Goal: Task Accomplishment & Management: Manage account settings

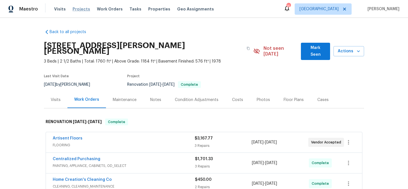
click at [80, 9] on span "Projects" at bounding box center [81, 9] width 18 height 6
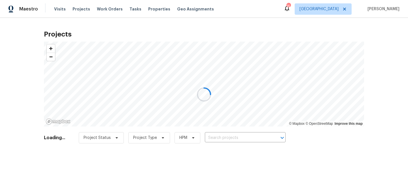
click at [234, 138] on div at bounding box center [204, 94] width 408 height 189
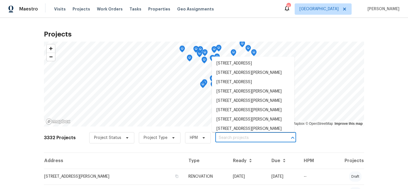
click at [234, 138] on input "text" at bounding box center [247, 138] width 65 height 9
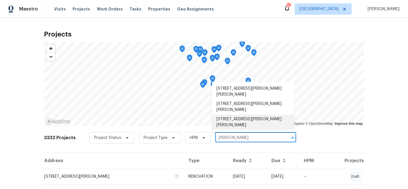
type input "[PERSON_NAME] l"
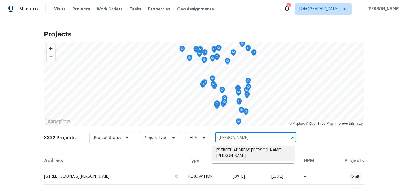
click at [250, 150] on li "[STREET_ADDRESS][PERSON_NAME][PERSON_NAME]" at bounding box center [253, 153] width 82 height 15
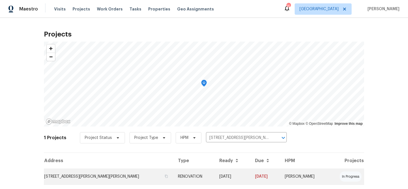
click at [173, 178] on td "RENOVATION" at bounding box center [193, 177] width 41 height 16
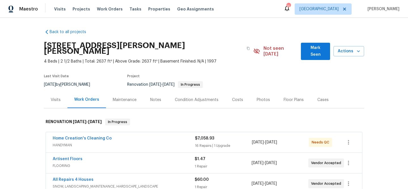
click at [207, 132] on div "Home Creation's Cleaning Co HANDYMAN $7,058.93 16 Repairs | 1 Upgrade [DATE] - …" at bounding box center [204, 142] width 316 height 20
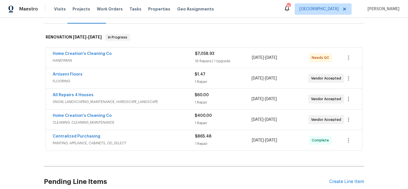
scroll to position [90, 0]
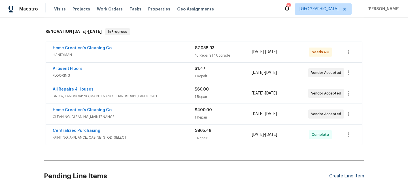
click at [347, 174] on div "Create Line Item" at bounding box center [346, 176] width 35 height 5
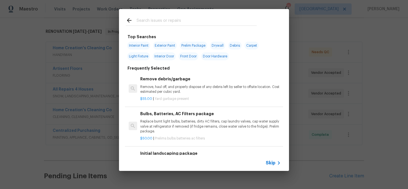
click at [162, 22] on input "text" at bounding box center [196, 21] width 120 height 8
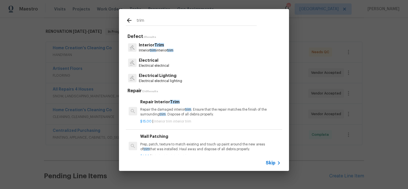
type input "trim"
click at [146, 44] on p "Interior Trim" at bounding box center [156, 45] width 35 height 6
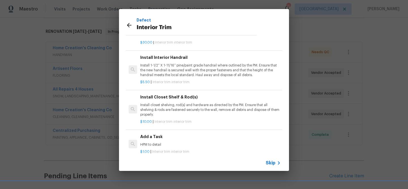
scroll to position [40, 0]
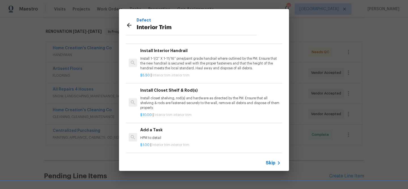
click at [156, 130] on h6 "Add a Task" at bounding box center [210, 130] width 140 height 6
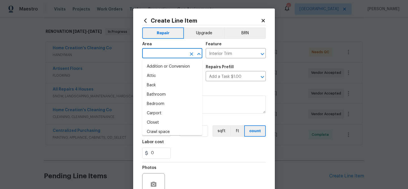
click at [166, 57] on input "text" at bounding box center [164, 54] width 44 height 9
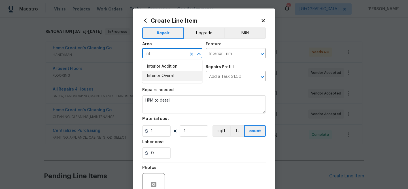
click at [163, 74] on li "Interior Overall" at bounding box center [172, 75] width 60 height 9
type input "Interior Overall"
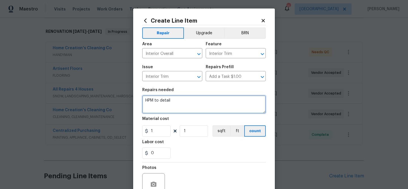
click at [181, 100] on textarea "HPM to detail" at bounding box center [203, 104] width 123 height 18
type textarea "H"
type textarea "t"
type textarea "Trim - Install base board in the laundry room where it is missing"
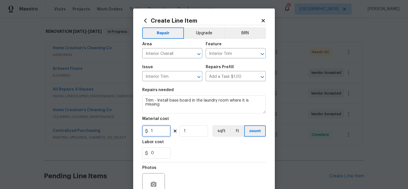
click at [156, 132] on input "1" at bounding box center [156, 130] width 28 height 11
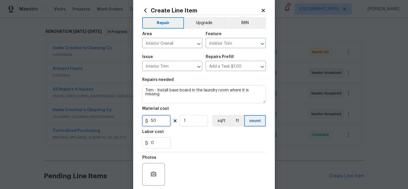
type input "50"
click at [153, 168] on button "button" at bounding box center [154, 175] width 14 height 14
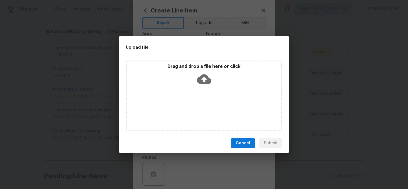
click at [204, 78] on icon at bounding box center [204, 79] width 14 height 14
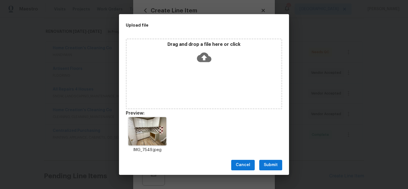
click at [272, 166] on span "Submit" at bounding box center [271, 165] width 14 height 7
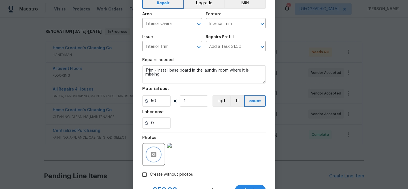
scroll to position [55, 0]
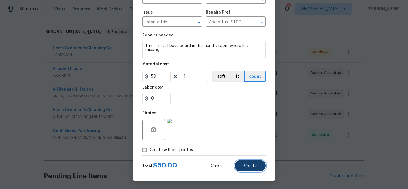
click at [253, 162] on button "Create" at bounding box center [250, 165] width 31 height 11
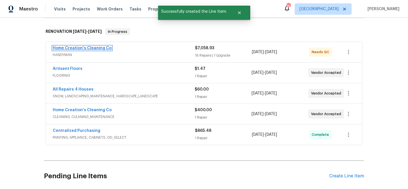
click at [93, 46] on link "Home Creation's Cleaning Co" at bounding box center [82, 48] width 59 height 4
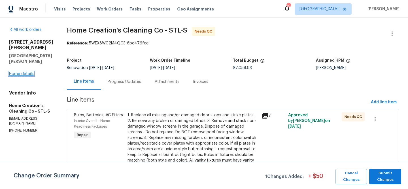
click at [27, 72] on link "Home details" at bounding box center [21, 74] width 25 height 4
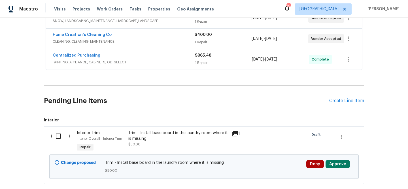
scroll to position [194, 0]
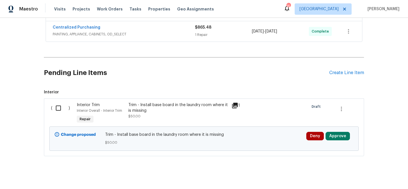
click at [175, 102] on div "Trim - Install base board in the laundry room where it is missing" at bounding box center [178, 107] width 100 height 11
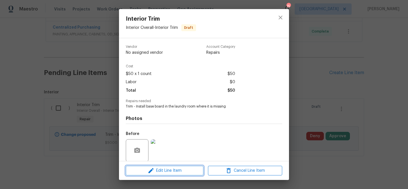
click at [178, 171] on span "Edit Line Item" at bounding box center [164, 170] width 74 height 7
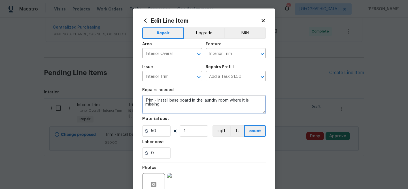
click at [156, 100] on textarea "Trim - Install base board in the laundry room where it is missing" at bounding box center [203, 104] width 123 height 18
click at [168, 108] on textarea "Trim - 1) Install base board in the laundry room where it is missing" at bounding box center [203, 104] width 123 height 18
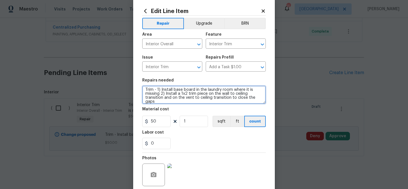
scroll to position [10, 0]
type textarea "Trim - 1) Install base board in the laundry room where it is missing 2) Install…"
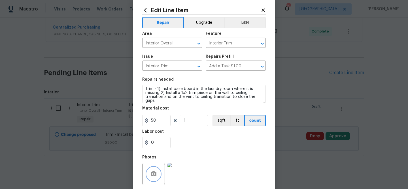
click at [155, 172] on icon "button" at bounding box center [154, 173] width 6 height 5
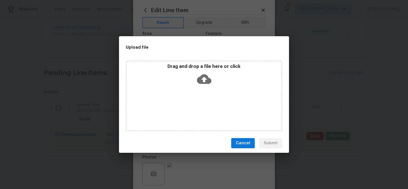
click at [200, 81] on icon at bounding box center [204, 79] width 14 height 10
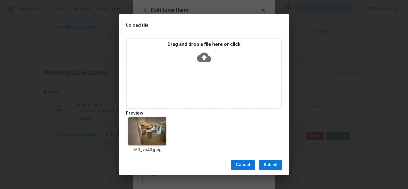
click at [277, 163] on span "Submit" at bounding box center [271, 165] width 14 height 7
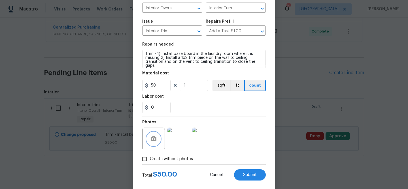
scroll to position [55, 0]
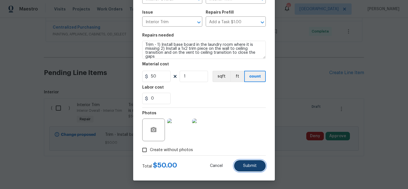
click at [250, 167] on span "Submit" at bounding box center [250, 166] width 14 height 4
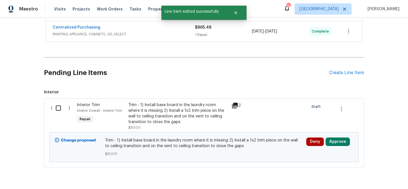
scroll to position [0, 0]
click at [343, 70] on div "Create Line Item" at bounding box center [346, 72] width 35 height 5
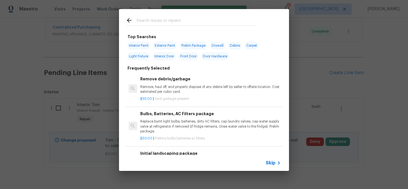
click at [177, 20] on input "text" at bounding box center [196, 21] width 120 height 8
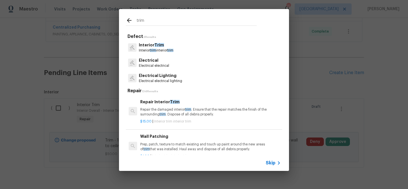
type input "trim"
click at [152, 43] on p "Interior Trim" at bounding box center [156, 45] width 35 height 6
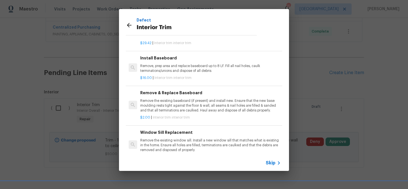
scroll to position [112, 0]
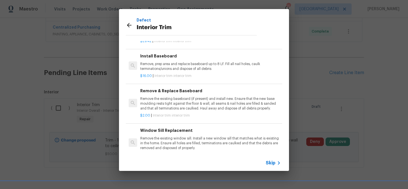
click at [270, 161] on span "Skip" at bounding box center [271, 163] width 10 height 6
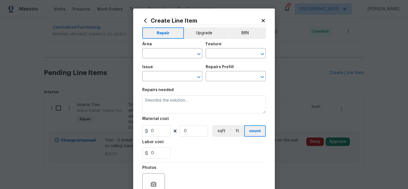
click at [264, 19] on icon at bounding box center [262, 20] width 5 height 5
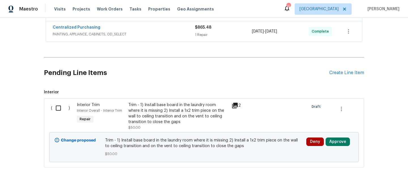
click at [182, 108] on div "Trim - 1) Install base board in the laundry room where it is missing 2) Install…" at bounding box center [178, 113] width 100 height 23
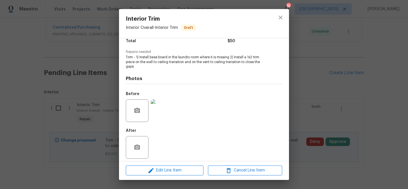
scroll to position [53, 0]
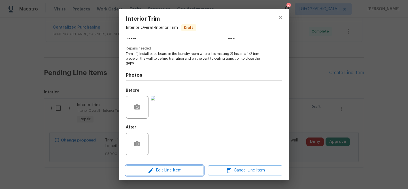
click at [166, 170] on span "Edit Line Item" at bounding box center [164, 170] width 74 height 7
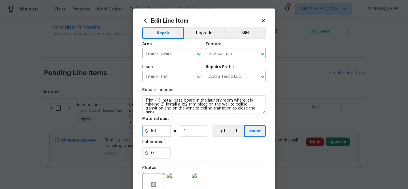
click at [164, 133] on input "50" at bounding box center [156, 130] width 28 height 11
type input "16"
click at [235, 132] on button "ft" at bounding box center [237, 130] width 14 height 11
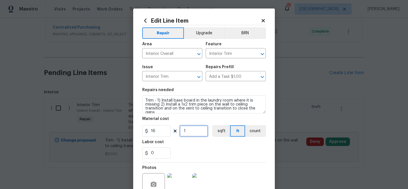
click at [192, 132] on input "1" at bounding box center [193, 130] width 28 height 11
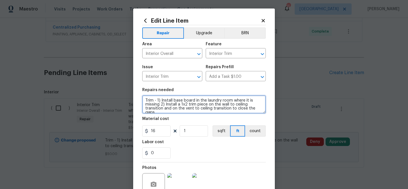
click at [155, 101] on textarea "Trim - 1) Install base board in the laundry room where it is missing 2) Install…" at bounding box center [203, 104] width 123 height 18
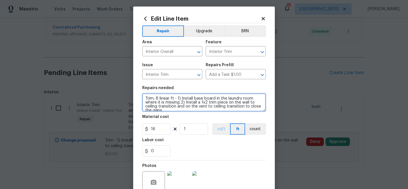
scroll to position [3, 0]
type textarea "Trim, 8 linear ft - 1) Install base board in the laundry room where it is missi…"
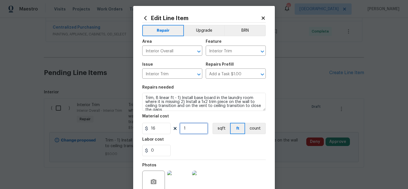
click at [194, 132] on input "1" at bounding box center [193, 128] width 28 height 11
type input "12"
click at [209, 149] on div "0" at bounding box center [203, 150] width 123 height 11
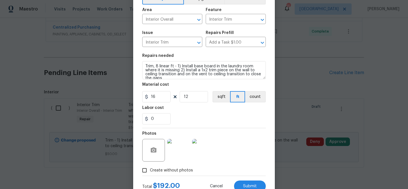
scroll to position [55, 0]
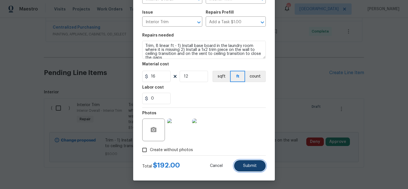
click at [252, 164] on span "Submit" at bounding box center [250, 166] width 14 height 4
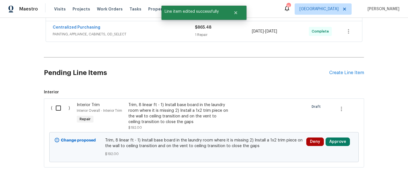
scroll to position [0, 0]
click at [342, 70] on div "Create Line Item" at bounding box center [346, 72] width 35 height 5
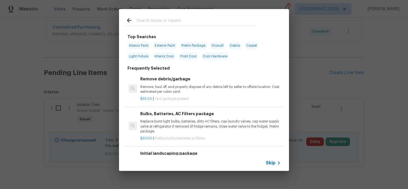
click at [182, 23] on input "text" at bounding box center [196, 21] width 120 height 8
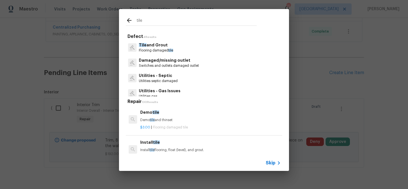
type input "tile"
click at [150, 45] on p "Tile and Grout" at bounding box center [156, 45] width 34 height 6
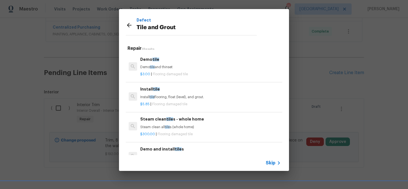
click at [149, 58] on h6 "Demo tile" at bounding box center [210, 59] width 140 height 6
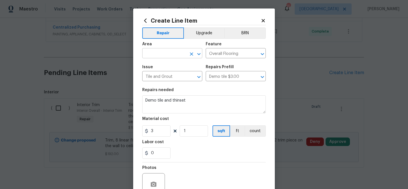
click at [152, 53] on input "text" at bounding box center [164, 54] width 44 height 9
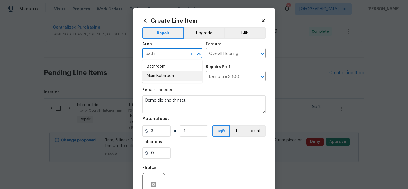
click at [151, 76] on li "Main Bathroom" at bounding box center [172, 75] width 60 height 9
type input "Main Bathroom"
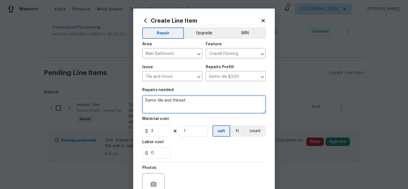
drag, startPoint x: 188, startPoint y: 104, endPoint x: 135, endPoint y: 101, distance: 53.3
click at [135, 101] on div "Create Line Item Repair Upgrade BRN Area Main Bathroom ​ Feature Overall Floori…" at bounding box center [204, 121] width 142 height 227
type textarea "T"
type textarea "B"
type textarea "Main Bathroom - 1) Demo tile section and haul away 2) skim coat drywall and pre…"
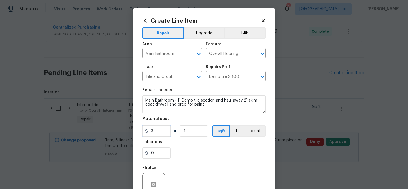
click at [156, 131] on input "3" at bounding box center [156, 130] width 28 height 11
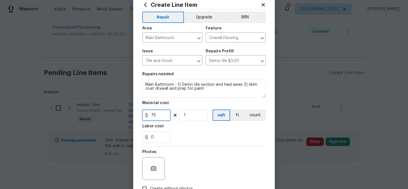
scroll to position [18, 0]
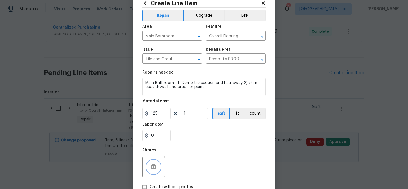
click at [154, 163] on button "button" at bounding box center [154, 167] width 14 height 14
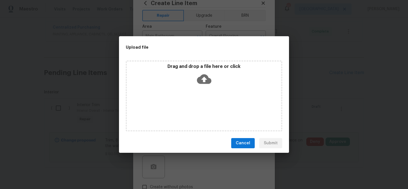
click at [202, 74] on icon at bounding box center [204, 79] width 14 height 10
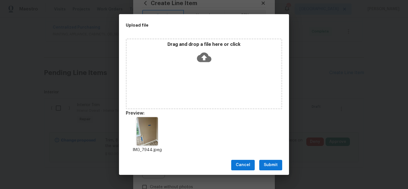
click at [270, 163] on span "Submit" at bounding box center [271, 165] width 14 height 7
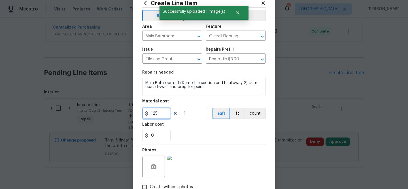
click at [161, 115] on input "125" at bounding box center [156, 113] width 28 height 11
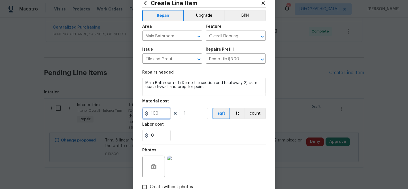
type input "100"
click at [209, 137] on div "0" at bounding box center [203, 135] width 123 height 11
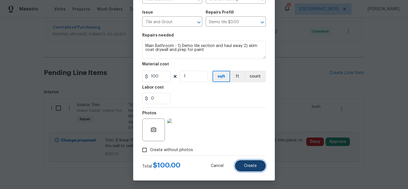
click at [251, 165] on span "Create" at bounding box center [250, 166] width 13 height 4
type input "0"
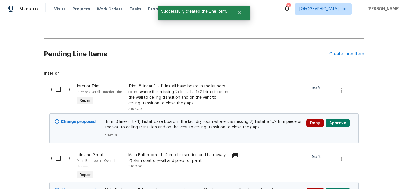
scroll to position [212, 0]
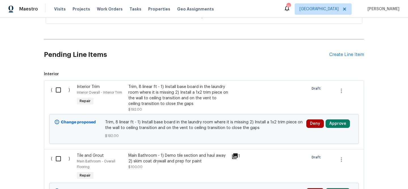
click at [198, 89] on div "Trim, 8 linear ft - 1) Install base board in the laundry room where it is missi…" at bounding box center [178, 95] width 100 height 23
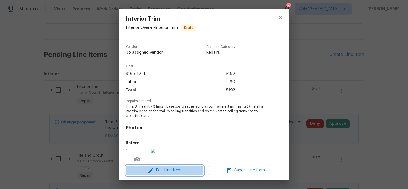
click at [177, 169] on span "Edit Line Item" at bounding box center [164, 170] width 74 height 7
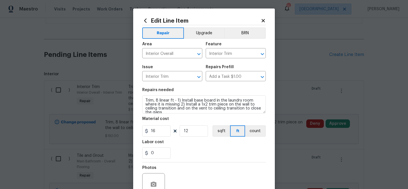
scroll to position [4, 0]
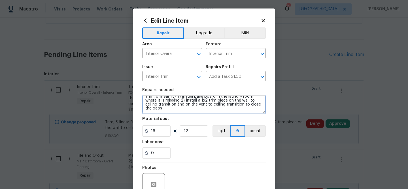
click at [167, 110] on textarea "Trim, 8 linear ft - 1) Install base board in the laundry room where it is missi…" at bounding box center [203, 104] width 123 height 18
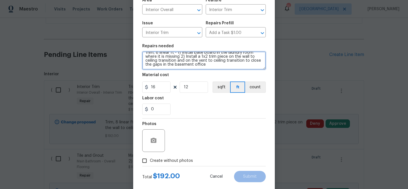
scroll to position [45, 0]
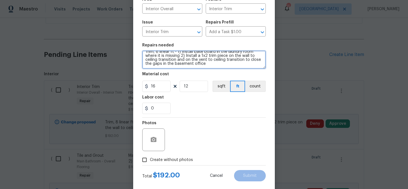
type textarea "Trim, 8 linear ft - 1) Install base board in the laundry room where it is missi…"
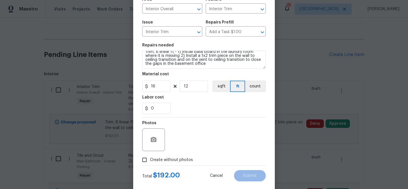
click at [202, 147] on div "Photos" at bounding box center [203, 136] width 123 height 37
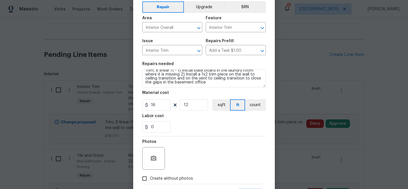
scroll to position [55, 0]
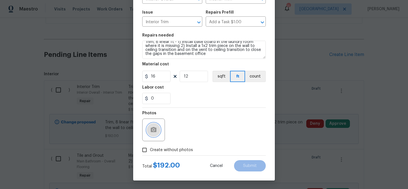
click at [153, 128] on icon "button" at bounding box center [154, 129] width 6 height 5
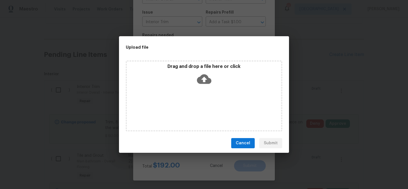
click at [205, 78] on icon at bounding box center [204, 79] width 14 height 14
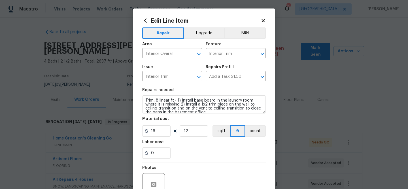
scroll to position [4, 0]
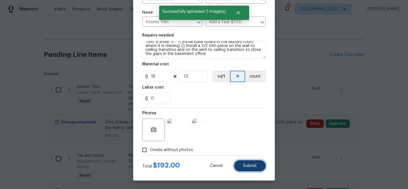
click at [253, 165] on span "Submit" at bounding box center [250, 166] width 14 height 4
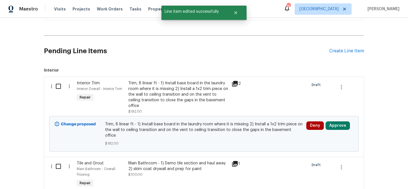
scroll to position [212, 0]
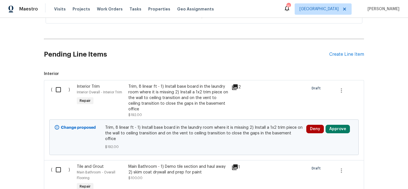
click at [170, 84] on div "Trim, 8 linear ft - 1) Install base board in the laundry room where it is missi…" at bounding box center [178, 98] width 100 height 28
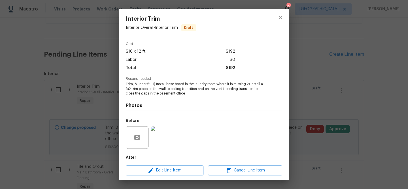
scroll to position [53, 0]
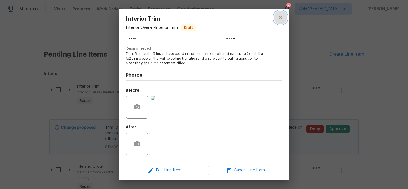
click at [279, 15] on icon "close" at bounding box center [280, 17] width 7 height 7
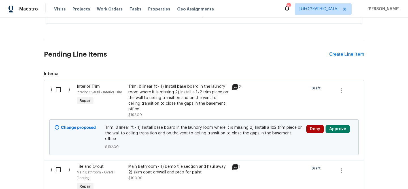
click at [217, 125] on span "Trim, 8 linear ft - 1) Install base board in the laundry room where it is missi…" at bounding box center [204, 133] width 198 height 17
click at [198, 94] on div "Trim, 8 linear ft - 1) Install base board in the laundry room where it is missi…" at bounding box center [178, 98] width 100 height 28
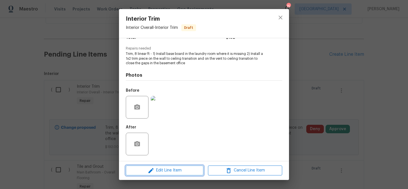
click at [177, 172] on span "Edit Line Item" at bounding box center [164, 170] width 74 height 7
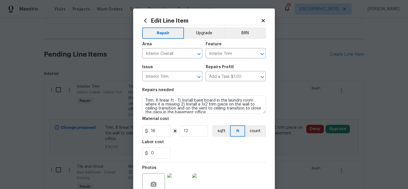
scroll to position [4, 0]
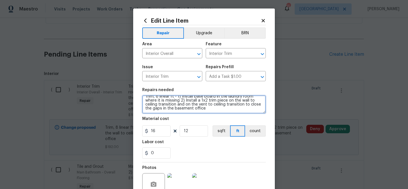
click at [210, 109] on textarea "Trim, 8 linear ft - 1) Install base board in the laundry room where it is missi…" at bounding box center [203, 104] width 123 height 18
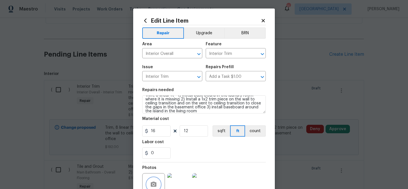
click at [155, 182] on icon "button" at bounding box center [153, 184] width 7 height 7
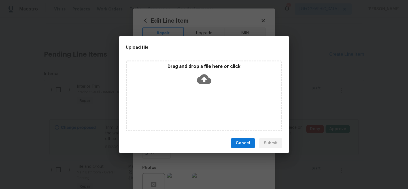
click at [205, 77] on icon at bounding box center [204, 79] width 14 height 10
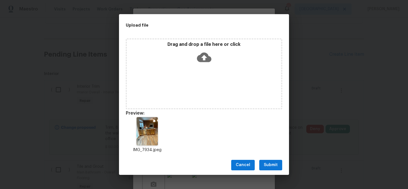
click at [275, 163] on span "Submit" at bounding box center [271, 165] width 14 height 7
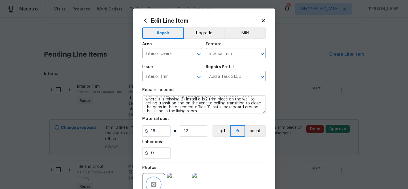
scroll to position [3, 0]
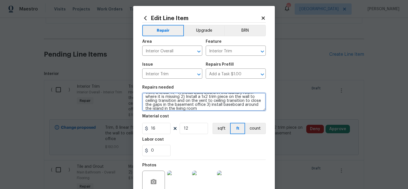
click at [256, 106] on textarea "Trim, 8 linear ft - 1) Install base board in the laundry room where it is missi…" at bounding box center [203, 102] width 123 height 18
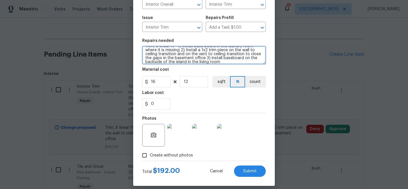
scroll to position [55, 0]
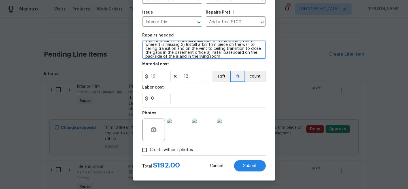
type textarea "Trim, 8 linear ft - 1) Install base board in the laundry room where it is missi…"
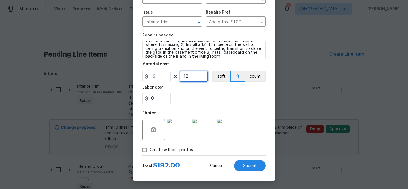
click at [187, 76] on input "12" at bounding box center [193, 76] width 28 height 11
type input "14"
click at [249, 165] on span "Submit" at bounding box center [250, 166] width 14 height 4
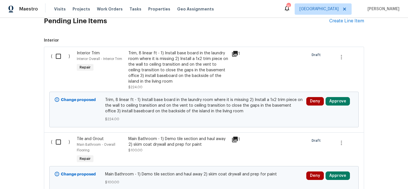
scroll to position [242, 0]
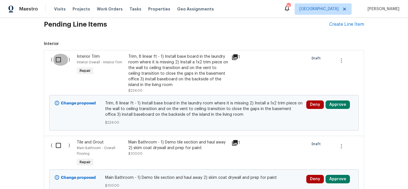
click at [57, 54] on input "checkbox" at bounding box center [60, 60] width 16 height 12
checkbox input "true"
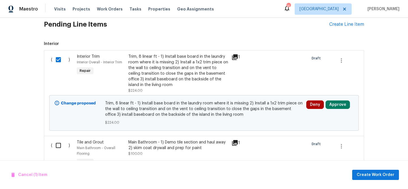
click at [59, 140] on input "checkbox" at bounding box center [60, 146] width 16 height 12
checkbox input "true"
click at [386, 174] on span "Create Work Order" at bounding box center [375, 175] width 38 height 7
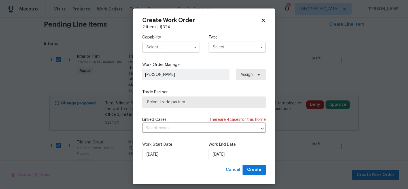
click at [166, 49] on input "text" at bounding box center [170, 47] width 57 height 11
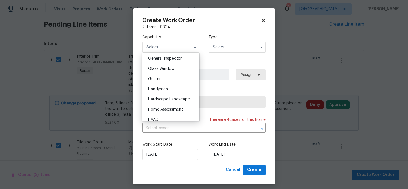
scroll to position [284, 0]
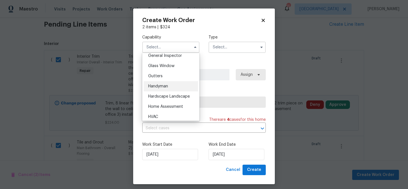
click at [162, 85] on span "Handyman" at bounding box center [158, 86] width 20 height 4
type input "Handyman"
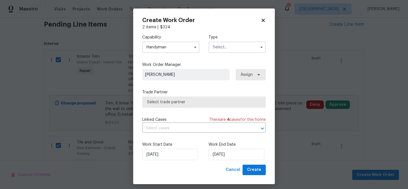
click at [231, 46] on input "text" at bounding box center [236, 47] width 57 height 11
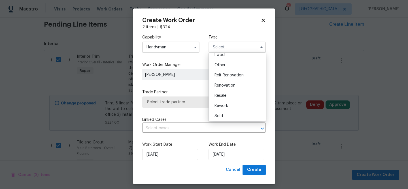
scroll to position [67, 0]
click at [226, 84] on span "Renovation" at bounding box center [224, 84] width 21 height 4
type input "Renovation"
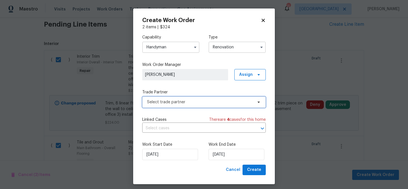
click at [181, 101] on span "Select trade partner" at bounding box center [200, 102] width 106 height 6
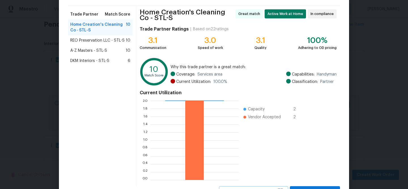
scroll to position [63, 0]
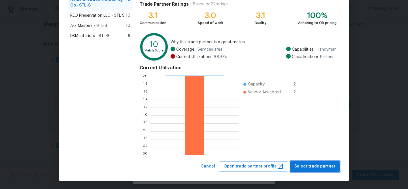
click at [310, 165] on span "Select trade partner" at bounding box center [314, 166] width 41 height 7
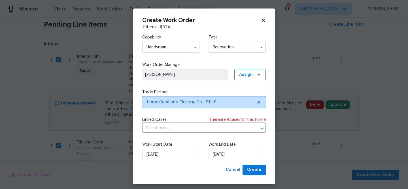
scroll to position [0, 0]
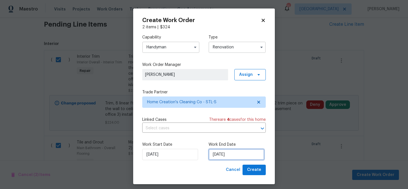
click at [232, 151] on input "[DATE]" at bounding box center [236, 154] width 56 height 11
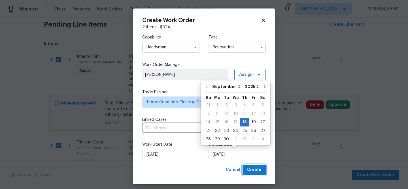
click at [256, 170] on span "Create" at bounding box center [254, 169] width 14 height 7
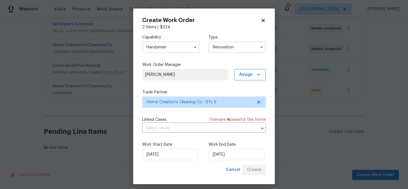
scroll to position [150, 0]
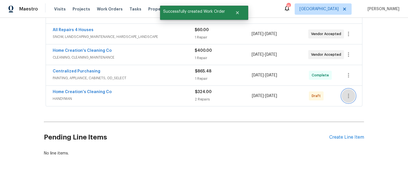
click at [350, 93] on icon "button" at bounding box center [348, 96] width 7 height 7
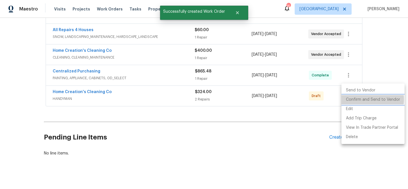
click at [363, 99] on li "Confirm and Send to Vendor" at bounding box center [372, 99] width 63 height 9
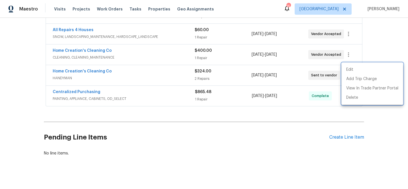
click at [198, 129] on div at bounding box center [204, 94] width 408 height 189
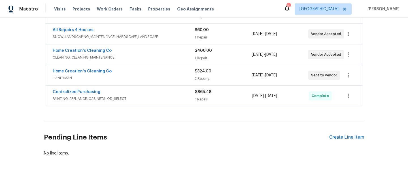
click at [131, 65] on div "Home Creation's Cleaning Co HANDYMAN $324.00 2 Repairs 9/18/2025 - 9/18/2025 Se…" at bounding box center [204, 75] width 316 height 20
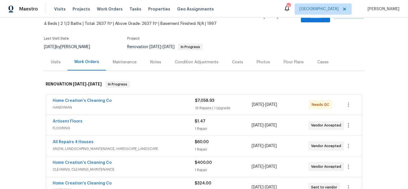
scroll to position [38, 0]
click at [59, 119] on link "Artisent Floors" at bounding box center [68, 121] width 30 height 4
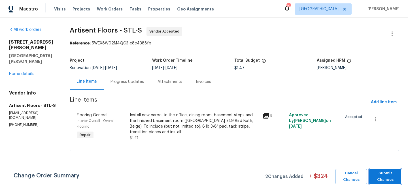
click at [385, 174] on span "Submit Changes" at bounding box center [385, 176] width 26 height 13
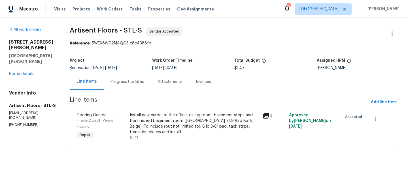
click at [136, 81] on div "Progress Updates" at bounding box center [126, 82] width 33 height 6
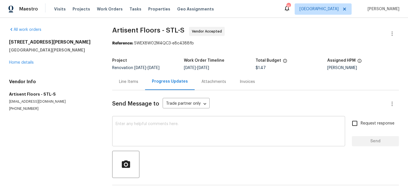
click at [141, 125] on textarea at bounding box center [228, 132] width 226 height 20
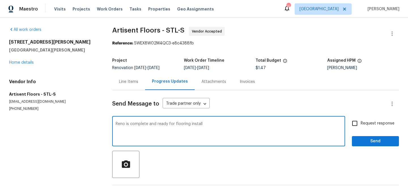
type textarea "Reno is complete and ready for flooring install"
click at [355, 124] on input "Request response" at bounding box center [354, 123] width 12 height 12
checkbox input "true"
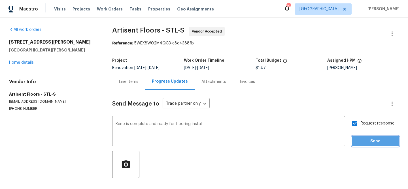
click at [367, 145] on span "Send" at bounding box center [375, 141] width 38 height 7
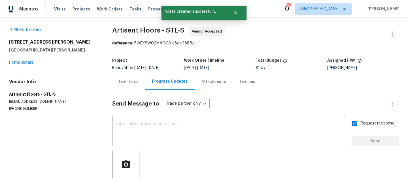
click at [27, 60] on div "3912 Jacobs Lndg Saint Charles, MO 63304 Home details" at bounding box center [53, 52] width 89 height 26
click at [26, 61] on link "Home details" at bounding box center [21, 63] width 25 height 4
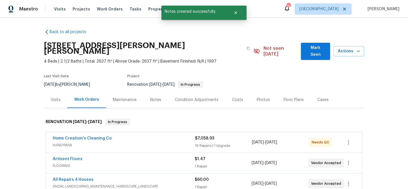
click at [157, 97] on div "Notes" at bounding box center [155, 100] width 11 height 6
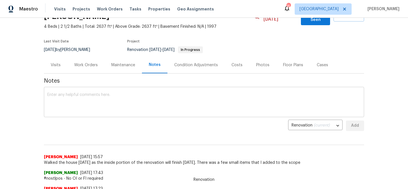
scroll to position [37, 0]
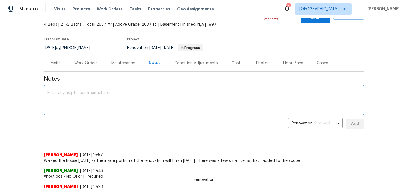
click at [89, 93] on textarea at bounding box center [203, 101] width 313 height 20
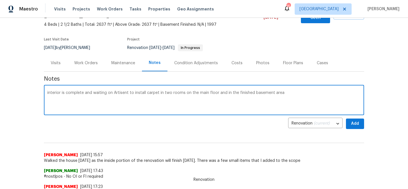
type textarea "interior is complete and waiting on Artisent to install carpet in two rooms on …"
click at [357, 120] on span "Add" at bounding box center [354, 123] width 9 height 7
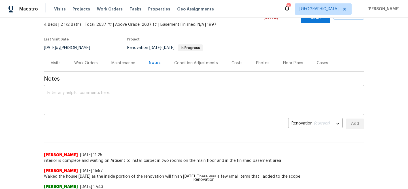
click at [84, 60] on div "Work Orders" at bounding box center [85, 63] width 23 height 6
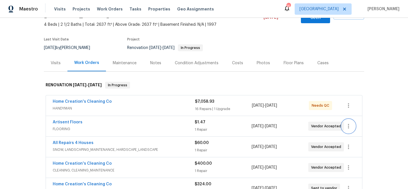
click at [350, 123] on icon "button" at bounding box center [348, 126] width 7 height 7
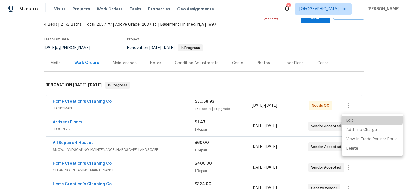
click at [353, 118] on li "Edit" at bounding box center [371, 120] width 61 height 9
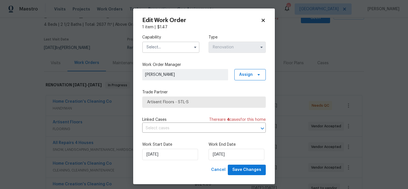
click at [162, 47] on input "text" at bounding box center [170, 47] width 57 height 11
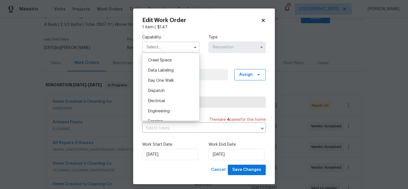
scroll to position [162, 0]
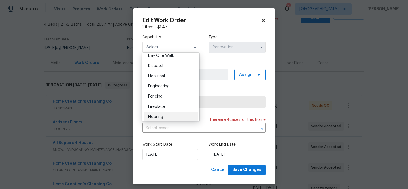
click at [160, 116] on span "Flooring" at bounding box center [155, 117] width 15 height 4
type input "Flooring"
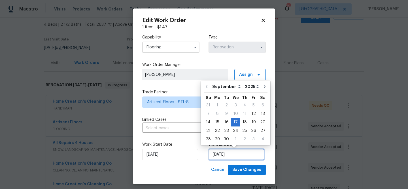
click at [224, 158] on input "[DATE]" at bounding box center [236, 154] width 56 height 11
click at [251, 122] on div "19" at bounding box center [253, 122] width 9 height 8
type input "9/19/2025"
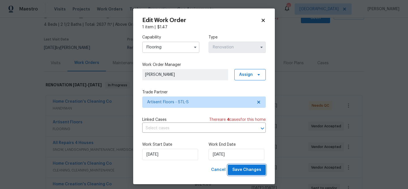
click at [253, 170] on span "Save Changes" at bounding box center [246, 169] width 29 height 7
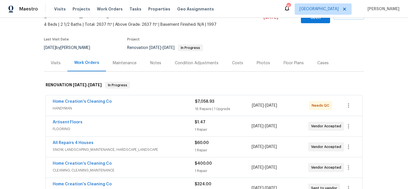
click at [203, 141] on span "$60.00" at bounding box center [201, 143] width 14 height 4
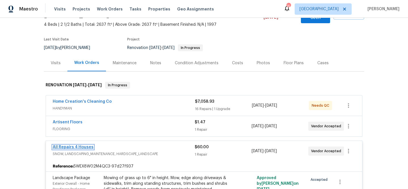
click at [84, 145] on link "All Repairs 4 Houses" at bounding box center [73, 147] width 41 height 4
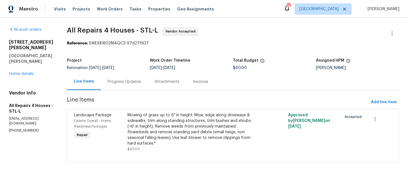
click at [131, 80] on div "Progress Updates" at bounding box center [124, 82] width 33 height 6
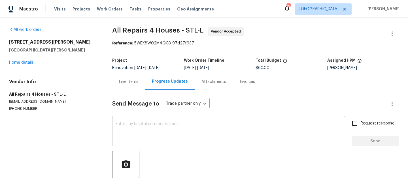
click at [164, 119] on div "x ​" at bounding box center [228, 131] width 233 height 29
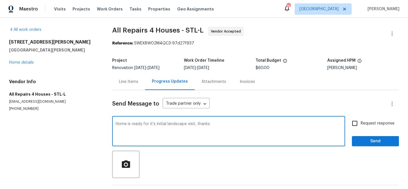
type textarea "Home is ready for it's initial landscape visit, thanks"
click at [356, 125] on input "Request response" at bounding box center [354, 123] width 12 height 12
checkbox input "true"
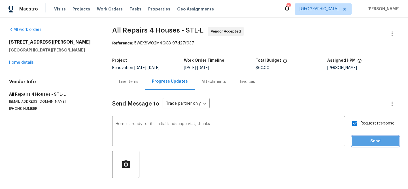
click at [369, 142] on span "Send" at bounding box center [375, 141] width 38 height 7
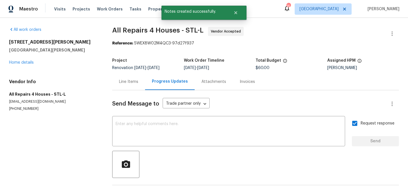
click at [131, 81] on div "Line Items" at bounding box center [128, 82] width 19 height 6
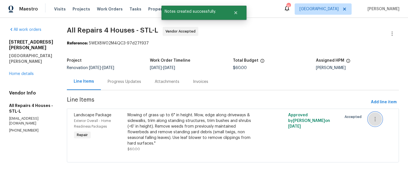
click at [375, 118] on icon "button" at bounding box center [374, 119] width 7 height 7
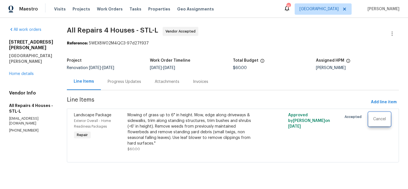
click at [304, 118] on div at bounding box center [204, 94] width 408 height 189
click at [372, 118] on icon "button" at bounding box center [374, 119] width 7 height 7
click at [335, 134] on div at bounding box center [204, 94] width 408 height 189
click at [30, 72] on link "Home details" at bounding box center [21, 74] width 25 height 4
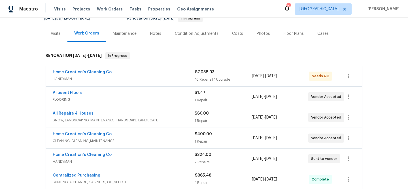
scroll to position [67, 0]
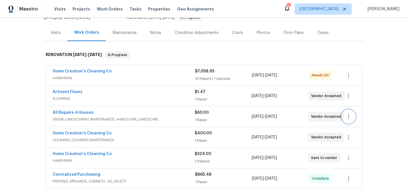
click at [349, 113] on icon "button" at bounding box center [348, 116] width 7 height 7
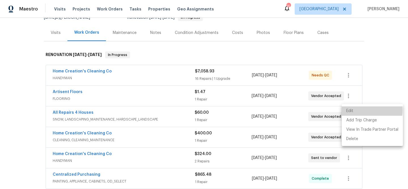
click at [351, 110] on li "Edit" at bounding box center [371, 110] width 61 height 9
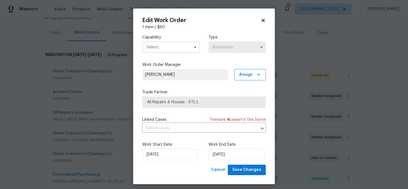
click at [159, 49] on input "text" at bounding box center [170, 47] width 57 height 11
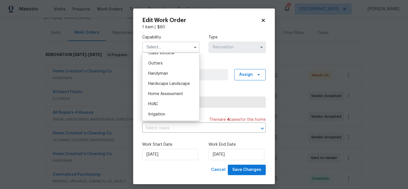
scroll to position [299, 0]
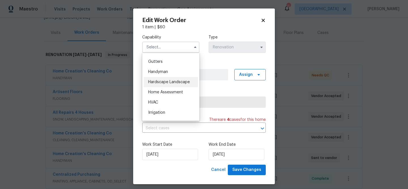
click at [176, 80] on span "Hardscape Landscape" at bounding box center [169, 82] width 42 height 4
type input "Hardscape Landscape"
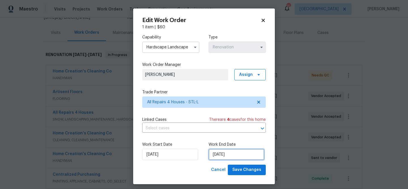
click at [234, 153] on input "[DATE]" at bounding box center [236, 154] width 56 height 11
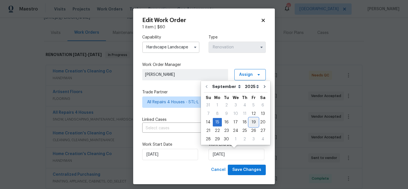
click at [250, 122] on div "19" at bounding box center [253, 122] width 9 height 8
type input "9/19/2025"
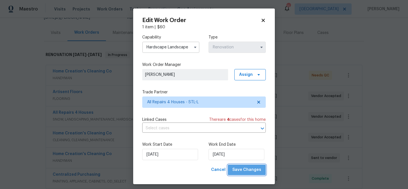
click at [249, 169] on span "Save Changes" at bounding box center [246, 169] width 29 height 7
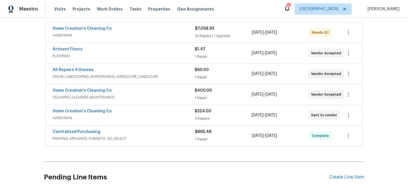
scroll to position [112, 0]
